Goal: Information Seeking & Learning: Learn about a topic

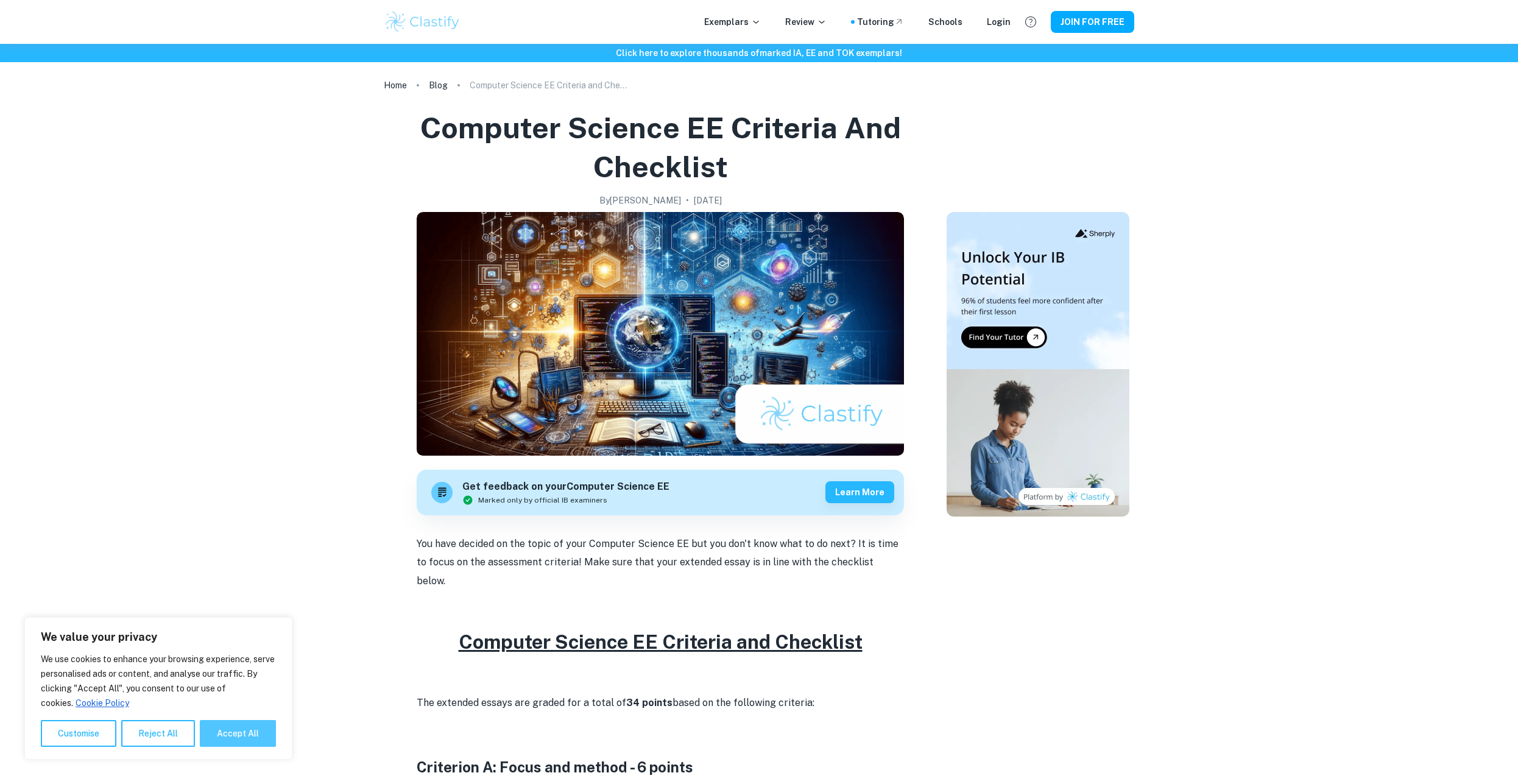
click at [260, 732] on button "Accept All" at bounding box center [238, 733] width 76 height 27
checkbox input "true"
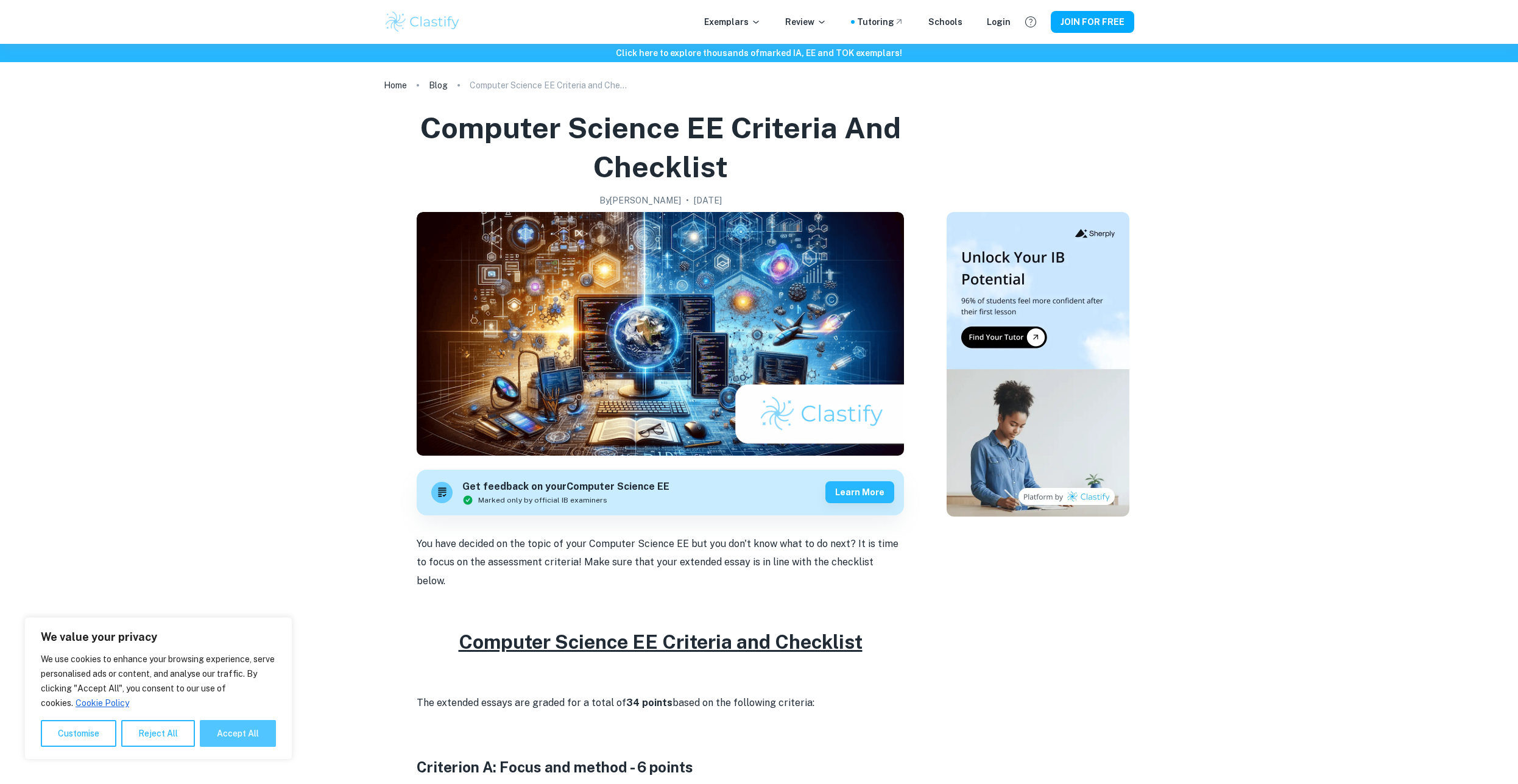
checkbox input "true"
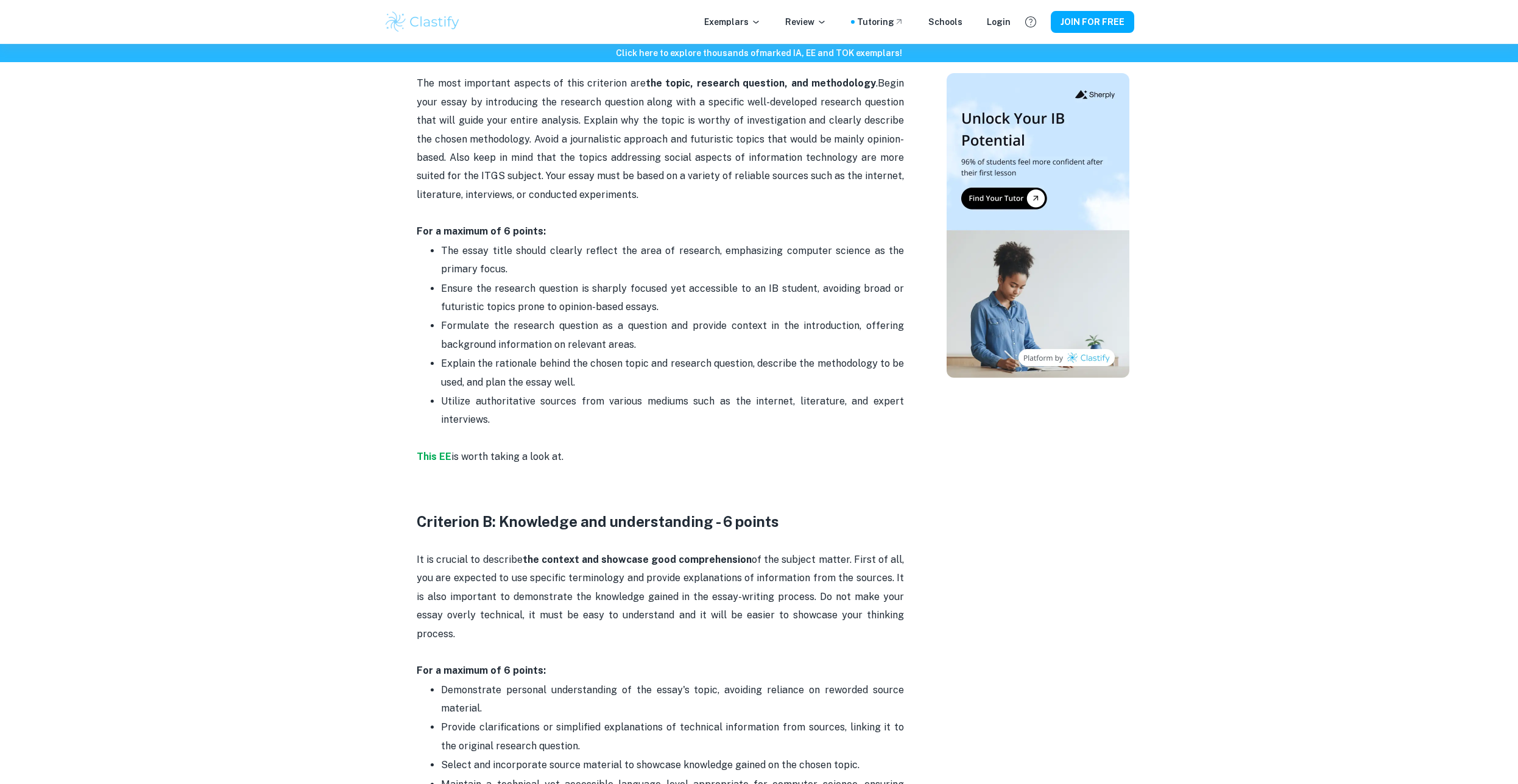
scroll to position [745, 0]
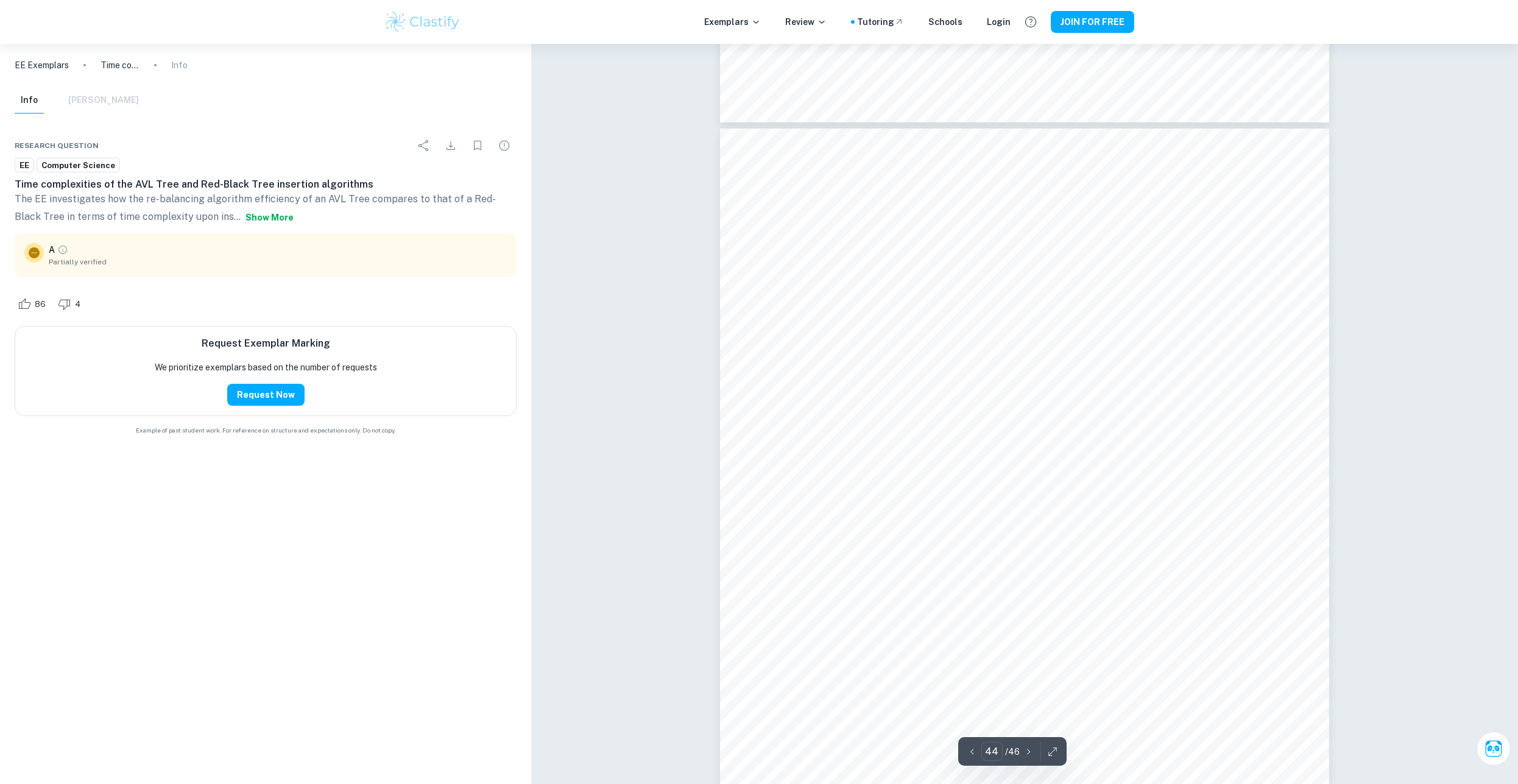
scroll to position [37694, 0]
type input "43"
